Goal: Task Accomplishment & Management: Use online tool/utility

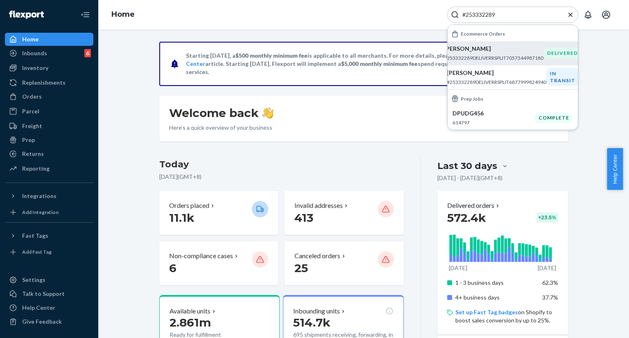
click at [500, 53] on div "[PERSON_NAME] #253332289DELIVERRSPLIT7057344987180" at bounding box center [494, 53] width 100 height 17
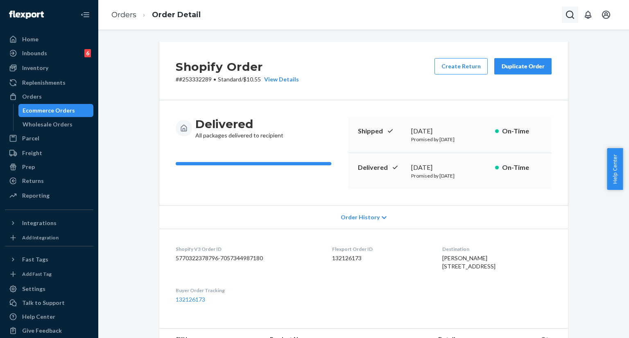
click at [566, 18] on icon "Open Search Box" at bounding box center [571, 15] width 10 height 10
click at [524, 18] on input "Search Input" at bounding box center [509, 15] width 101 height 8
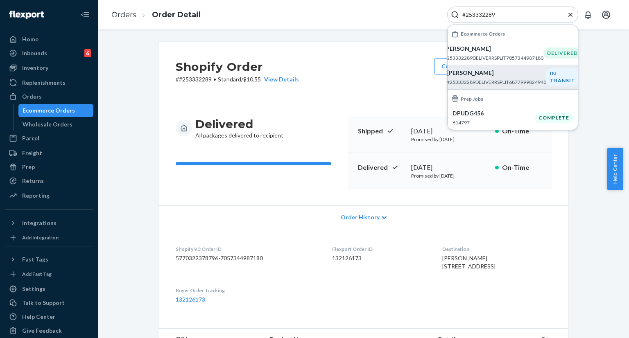
type input "#253332289"
click at [493, 76] on p "[PERSON_NAME]" at bounding box center [497, 73] width 100 height 8
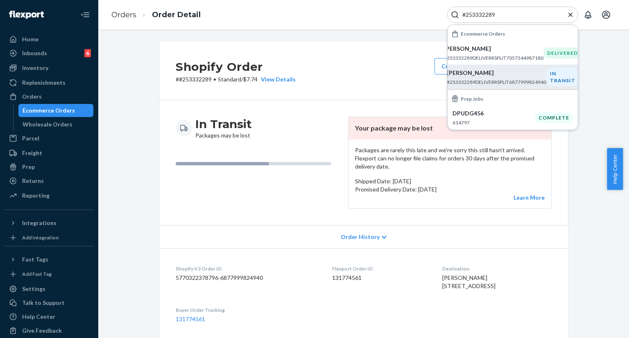
click at [338, 77] on div "Shopify Order # #253332289 • Standard / $7.74 View Details Create Return Duplic…" at bounding box center [363, 71] width 409 height 59
click at [568, 14] on icon "Close Search" at bounding box center [571, 15] width 8 height 8
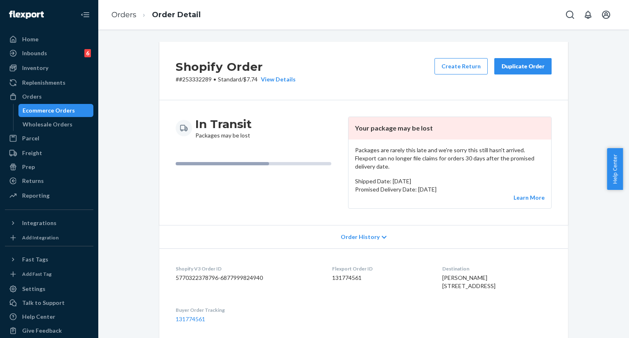
click at [510, 67] on div "Duplicate Order" at bounding box center [523, 66] width 43 height 8
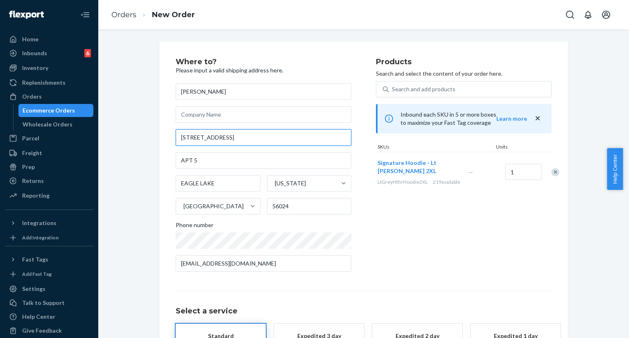
click at [231, 141] on input "[STREET_ADDRESS]" at bounding box center [264, 137] width 176 height 16
paste input "e Ray Ave Apt [STREET_ADDRESS]"
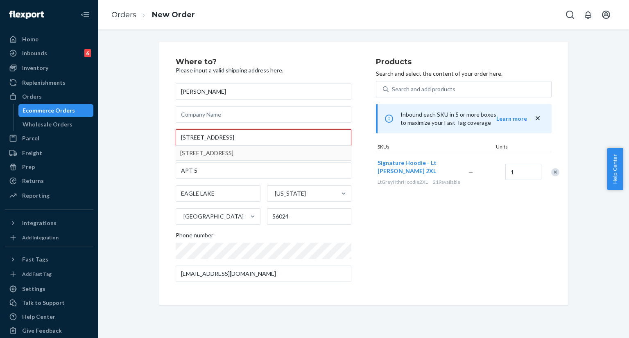
type input "[STREET_ADDRESS]"
type input "5"
type input "[GEOGRAPHIC_DATA]"
type input "[STREET_ADDRESS]"
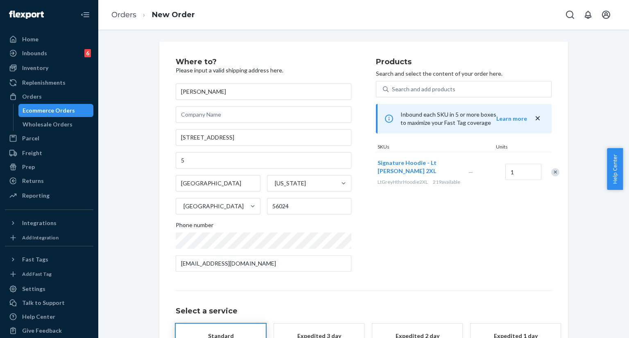
scroll to position [75, 0]
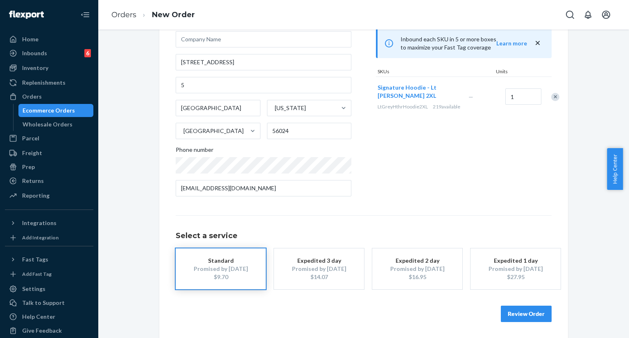
click at [525, 316] on button "Review Order" at bounding box center [526, 314] width 51 height 16
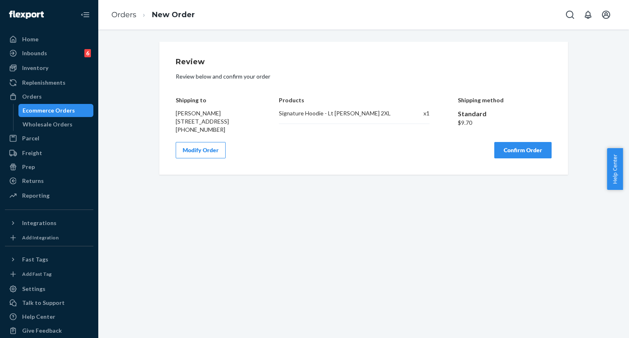
scroll to position [0, 0]
click at [520, 159] on button "Confirm Order" at bounding box center [523, 150] width 57 height 16
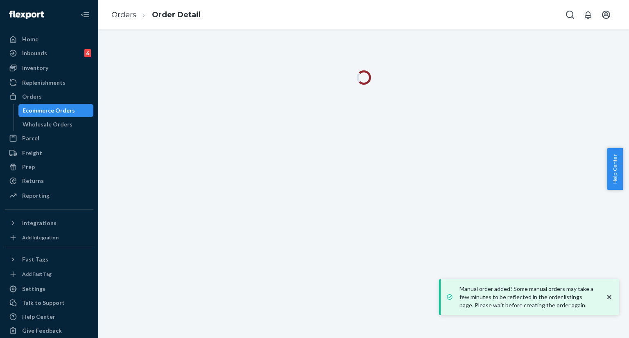
click at [610, 296] on icon "close toast" at bounding box center [610, 297] width 8 height 8
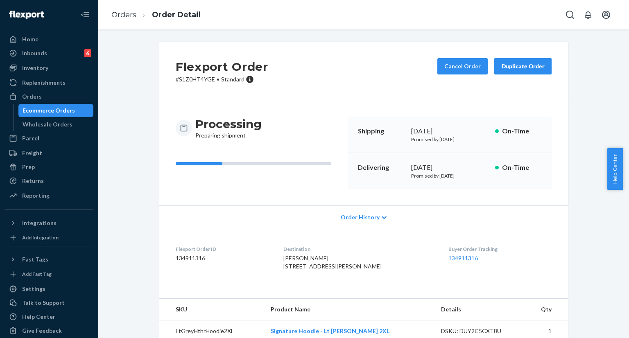
drag, startPoint x: 289, startPoint y: 264, endPoint x: 302, endPoint y: 282, distance: 22.1
click at [302, 271] on div "[PERSON_NAME] [STREET_ADDRESS][PERSON_NAME]" at bounding box center [360, 262] width 152 height 16
copy span "[STREET_ADDRESS]"
drag, startPoint x: 407, startPoint y: 133, endPoint x: 461, endPoint y: 132, distance: 53.3
click at [461, 132] on div "Shipping [DATE] Promised by [DATE] On-Time" at bounding box center [450, 135] width 204 height 36
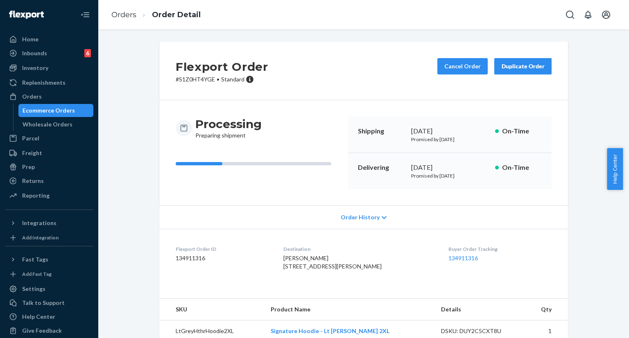
copy div "[DATE]"
drag, startPoint x: 408, startPoint y: 168, endPoint x: 469, endPoint y: 165, distance: 60.7
click at [469, 165] on div "[DATE]" at bounding box center [449, 167] width 77 height 9
copy div "[DATE]"
drag, startPoint x: 436, startPoint y: 263, endPoint x: 479, endPoint y: 262, distance: 43.0
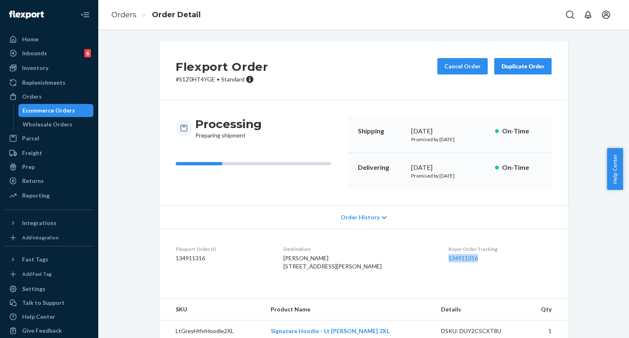
click at [479, 262] on dl "Flexport Order ID 134911316 Destination [PERSON_NAME] [STREET_ADDRESS][PERSON_N…" at bounding box center [363, 259] width 409 height 61
copy link "134911316"
click at [572, 13] on icon "Open Search Box" at bounding box center [571, 15] width 10 height 10
click at [536, 16] on input "Search Input" at bounding box center [509, 15] width 101 height 8
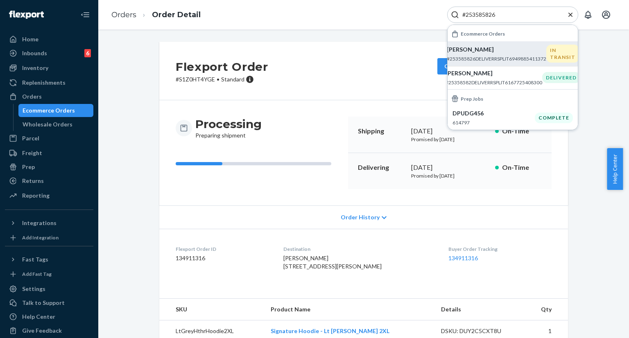
type input "#253585826"
click at [518, 53] on div "[PERSON_NAME] #253585826DELIVERRSPLIT6949885411372" at bounding box center [497, 53] width 100 height 17
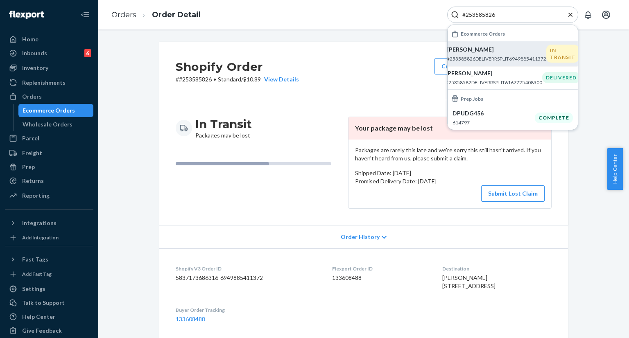
click at [492, 51] on p "[PERSON_NAME]" at bounding box center [497, 49] width 100 height 8
click at [364, 66] on div "Shopify Order # #253585826 • Standard / $10.89 View Details Create Return Dupli…" at bounding box center [363, 71] width 409 height 59
click at [568, 12] on icon "Close Search" at bounding box center [571, 15] width 8 height 8
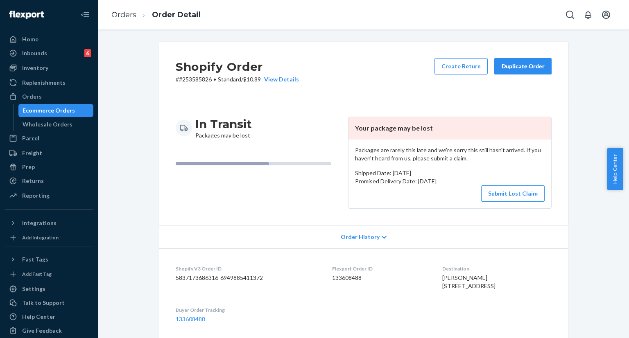
click at [525, 69] on div "Duplicate Order" at bounding box center [523, 66] width 43 height 8
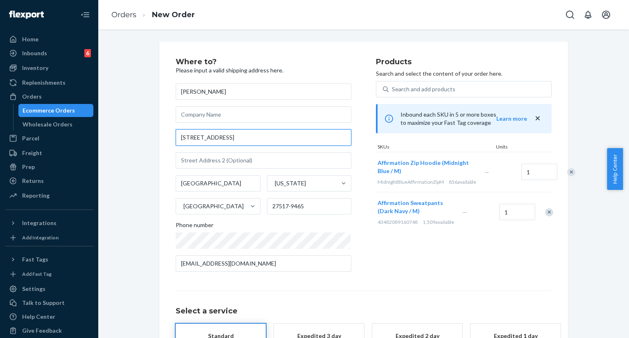
click at [257, 141] on input "[STREET_ADDRESS]" at bounding box center [264, 137] width 176 height 16
paste input ", [GEOGRAPHIC_DATA]"
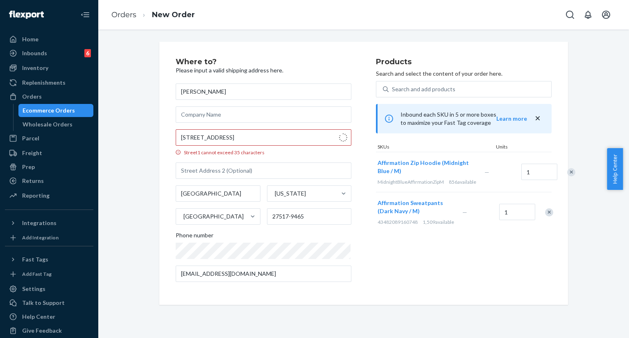
type input "[STREET_ADDRESS]"
type input "27517"
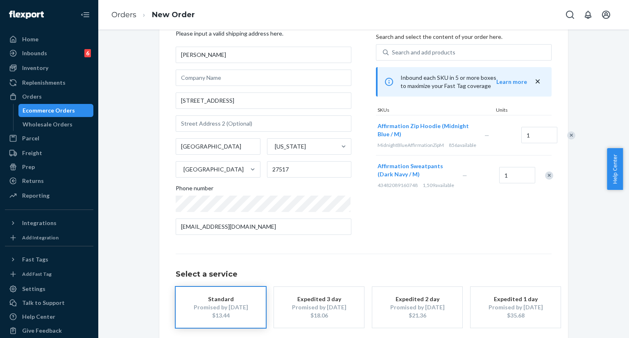
scroll to position [75, 0]
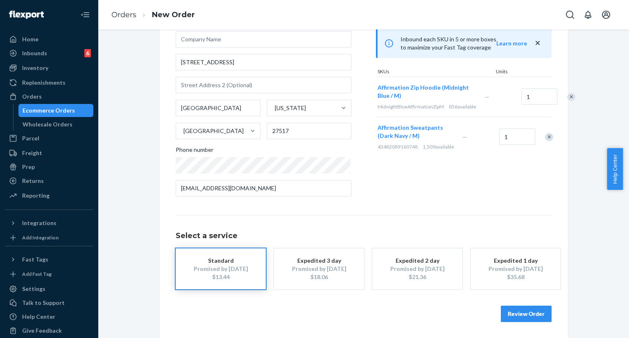
click at [521, 318] on button "Review Order" at bounding box center [526, 314] width 51 height 16
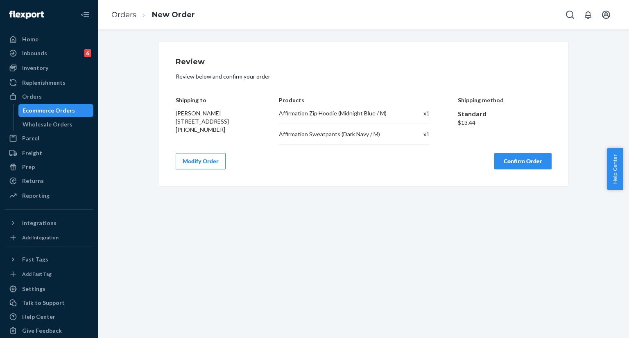
click at [524, 164] on button "Confirm Order" at bounding box center [523, 161] width 57 height 16
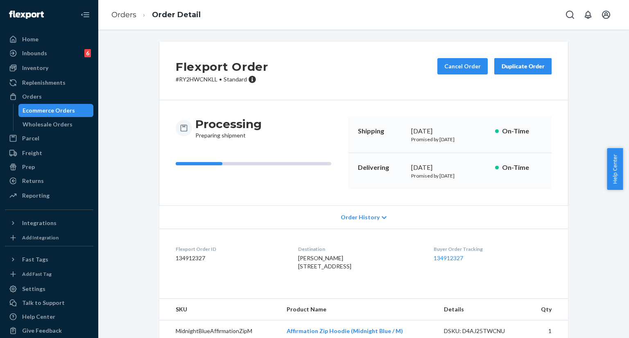
drag, startPoint x: 409, startPoint y: 133, endPoint x: 458, endPoint y: 127, distance: 49.9
click at [458, 127] on div "[DATE]" at bounding box center [449, 131] width 77 height 9
copy div "[DATE]"
drag, startPoint x: 409, startPoint y: 168, endPoint x: 495, endPoint y: 175, distance: 87.2
click at [495, 175] on div "Delivering [DATE] Promised by [DATE] On-Time" at bounding box center [450, 171] width 204 height 36
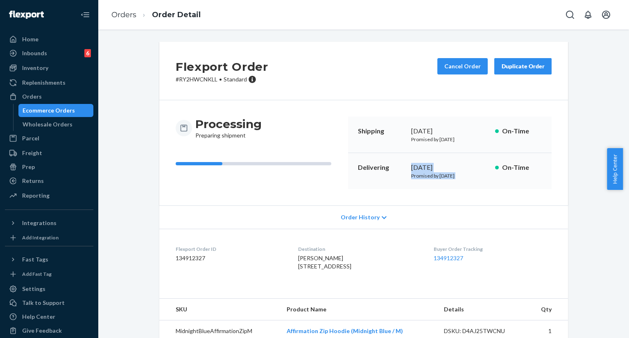
drag, startPoint x: 477, startPoint y: 193, endPoint x: 440, endPoint y: 338, distance: 149.0
click at [477, 194] on div "Processing Preparing shipment Shipping [DATE] Promised by [DATE] On-Time Delive…" at bounding box center [363, 152] width 409 height 105
click at [424, 191] on div "Processing Preparing shipment Shipping [DATE] Promised by [DATE] On-Time Delive…" at bounding box center [363, 152] width 409 height 105
click at [412, 166] on div "[DATE]" at bounding box center [449, 167] width 77 height 9
drag, startPoint x: 408, startPoint y: 166, endPoint x: 470, endPoint y: 162, distance: 62.4
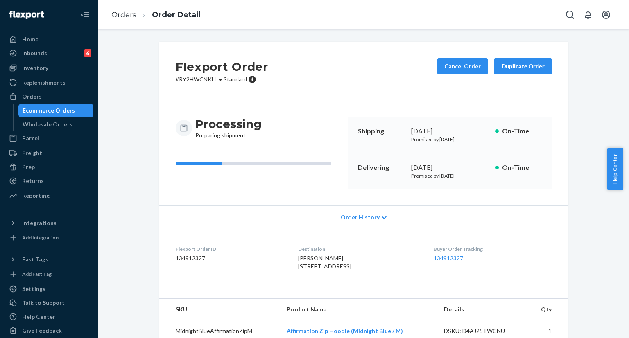
click at [470, 162] on div "Delivering [DATE] Promised by [DATE] On-Time" at bounding box center [450, 171] width 204 height 36
copy div "[DATE]"
drag, startPoint x: 444, startPoint y: 260, endPoint x: 479, endPoint y: 262, distance: 35.3
click at [479, 262] on dl "Flexport Order ID 134912327 Destination [PERSON_NAME] [STREET_ADDRESS] US Buyer…" at bounding box center [363, 259] width 409 height 61
copy link "134912327"
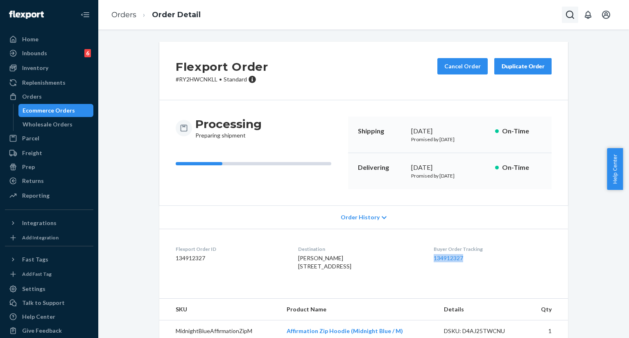
click at [569, 12] on icon "Open Search Box" at bounding box center [571, 15] width 10 height 10
click at [512, 15] on input "Search Input" at bounding box center [509, 15] width 101 height 8
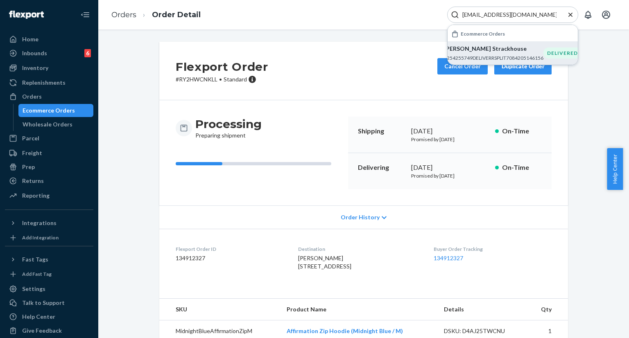
type input "[EMAIL_ADDRESS][DOMAIN_NAME]"
click at [463, 51] on p "[PERSON_NAME] Strackhouse" at bounding box center [494, 49] width 100 height 8
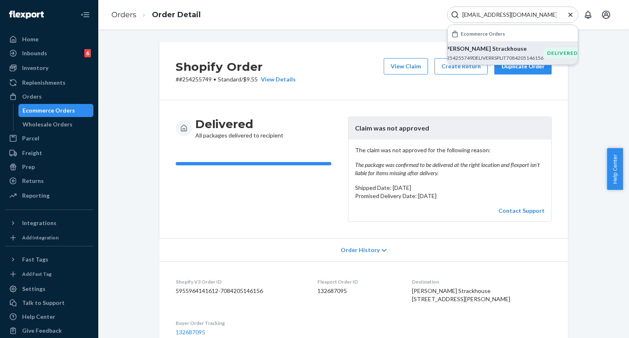
click at [425, 99] on div "Shopify Order # #254255749 • Standard / $9.55 View Details View Claim Create Re…" at bounding box center [363, 71] width 409 height 59
click at [570, 18] on icon "Close Search" at bounding box center [571, 15] width 8 height 8
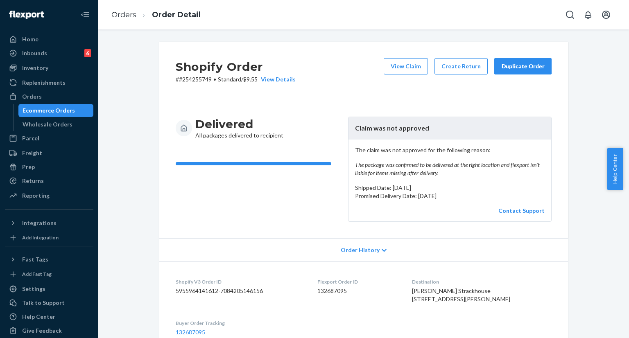
click at [127, 92] on div "Shopify Order # #254255749 • Standard / $9.55 View Details View Claim Create Re…" at bounding box center [363, 337] width 519 height 591
click at [116, 173] on div "Shopify Order # #254255749 • Standard / $9.55 View Details View Claim Create Re…" at bounding box center [363, 337] width 519 height 591
